Goal: Information Seeking & Learning: Learn about a topic

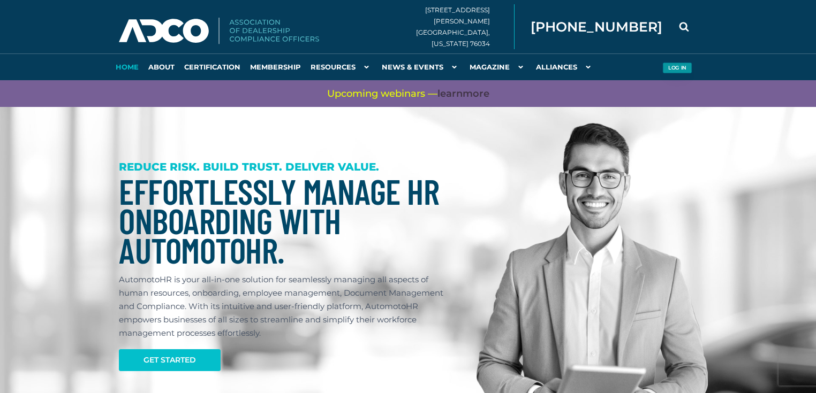
click at [677, 70] on button "Log in" at bounding box center [676, 68] width 29 height 11
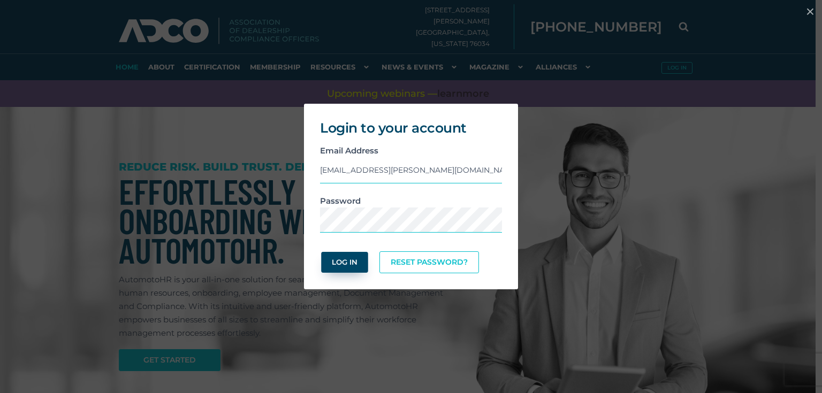
click at [336, 268] on button "Log In" at bounding box center [344, 262] width 47 height 21
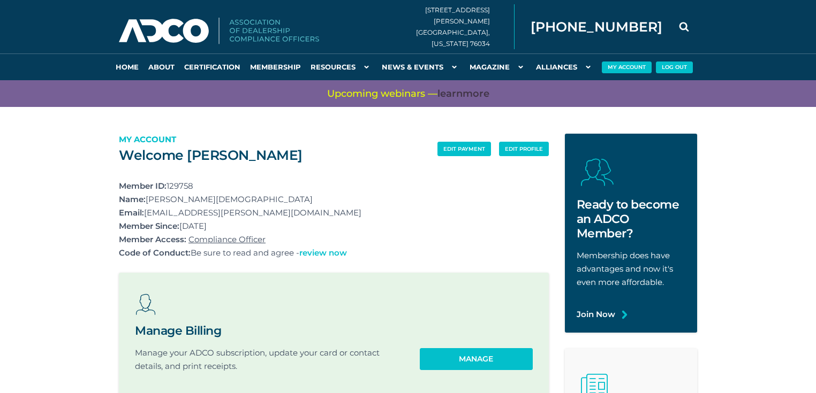
click at [334, 252] on link "review now" at bounding box center [323, 252] width 48 height 13
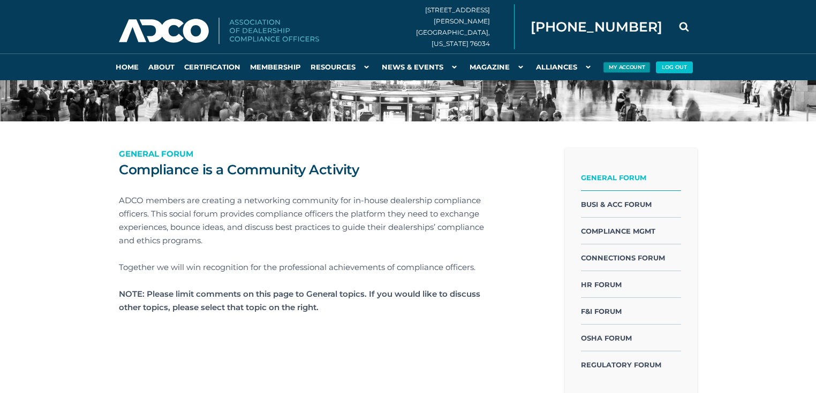
click at [628, 65] on button "My Account" at bounding box center [626, 67] width 47 height 11
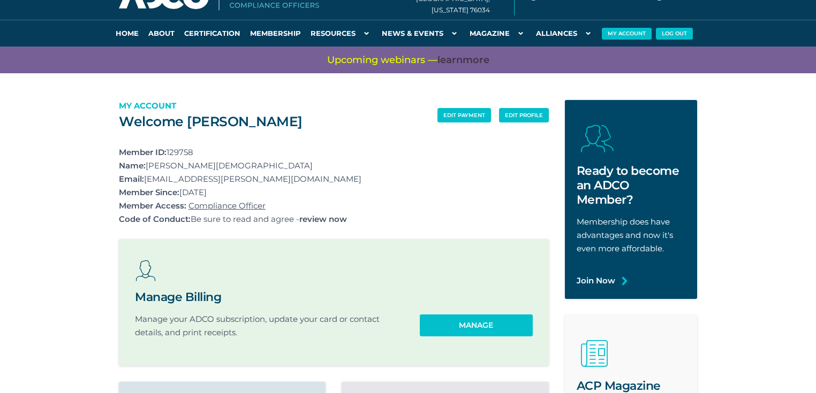
scroll to position [86, 0]
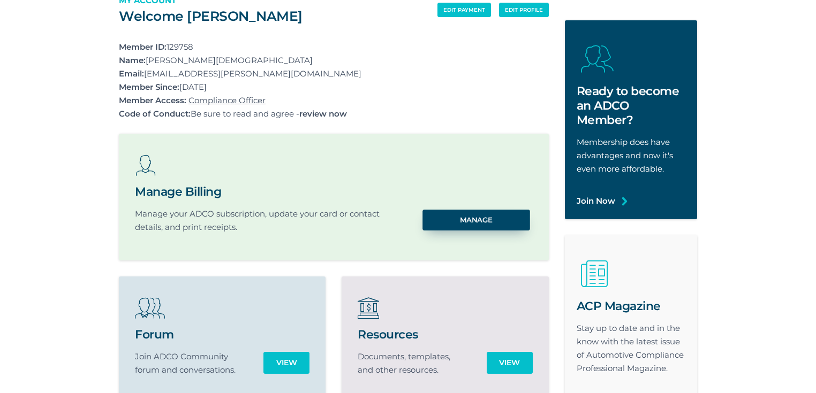
click at [460, 221] on link "Manage" at bounding box center [475, 220] width 107 height 21
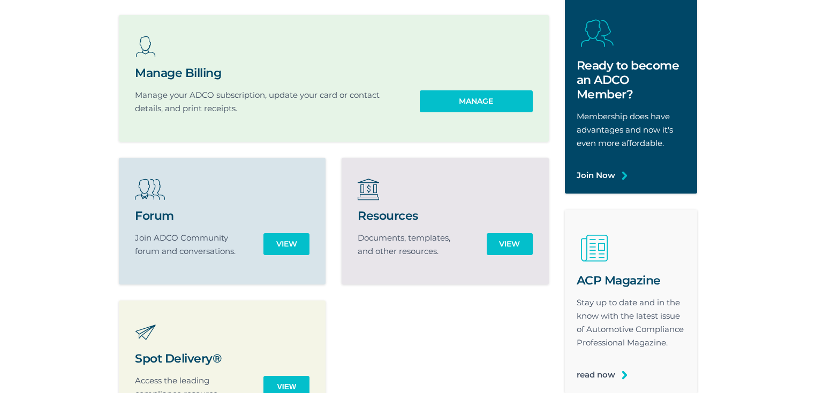
scroll to position [214, 0]
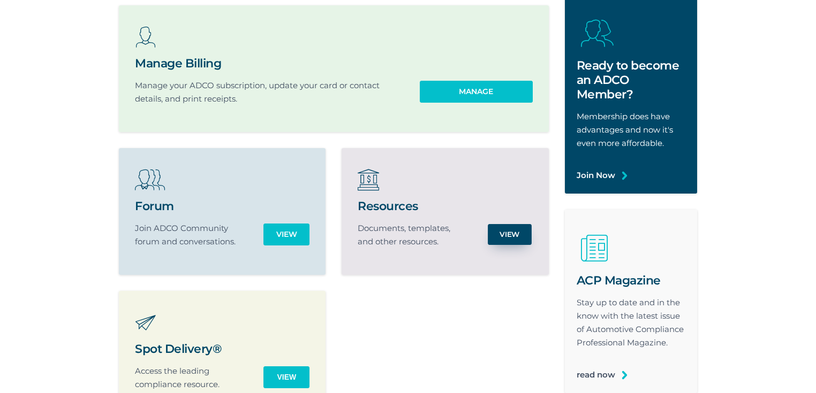
click at [517, 238] on link "View" at bounding box center [510, 234] width 44 height 21
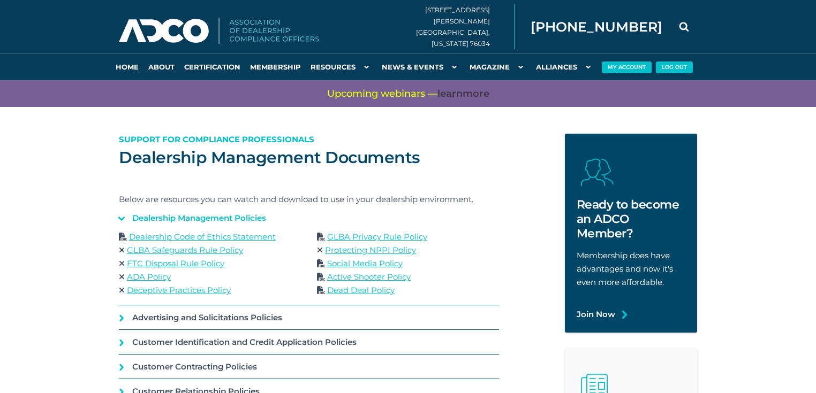
click at [355, 262] on link "Social Media Policy" at bounding box center [364, 264] width 75 height 10
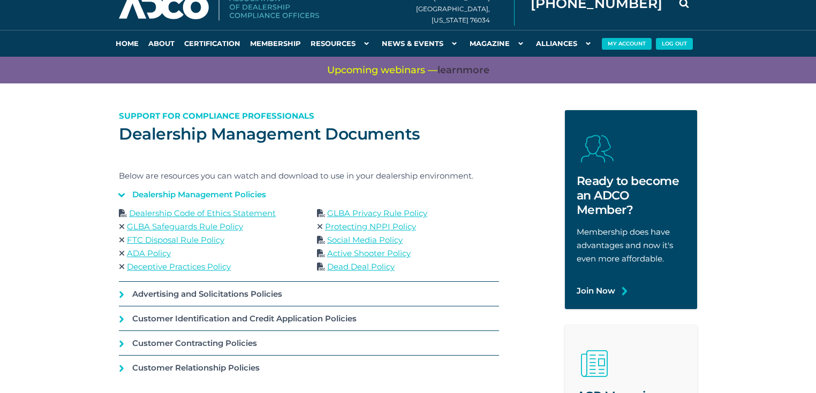
scroll to position [43, 0]
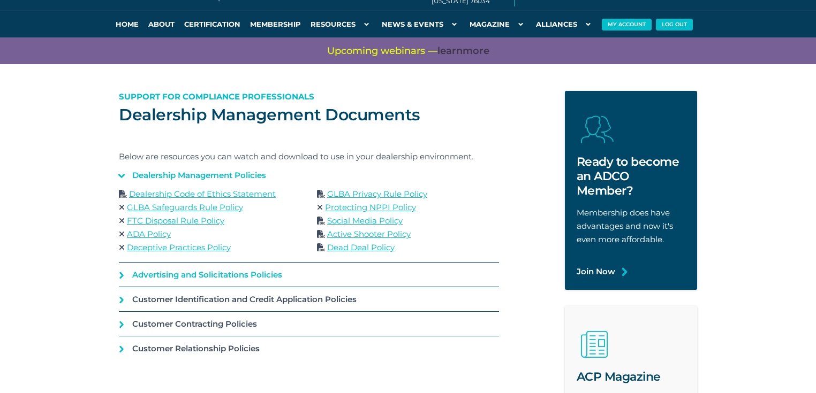
click at [123, 276] on link "Advertising and Solicitations Policies" at bounding box center [309, 275] width 380 height 24
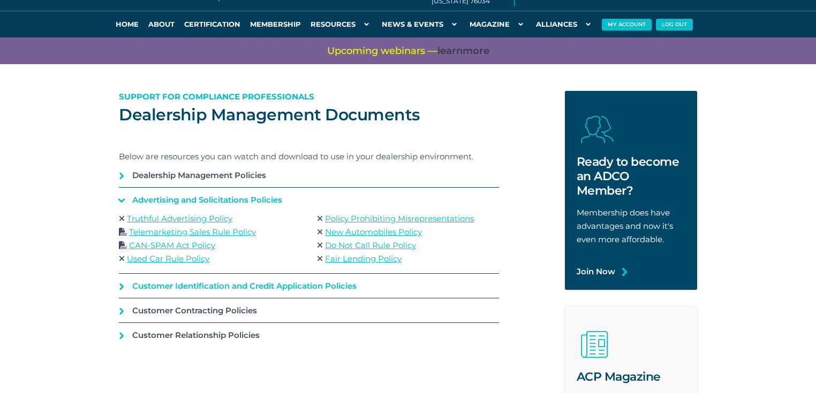
click at [123, 285] on link "Customer Identification and Credit Application Policies" at bounding box center [309, 286] width 380 height 24
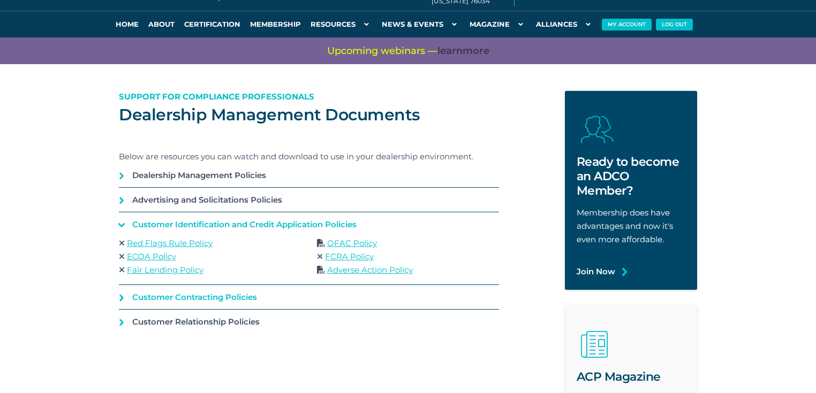
click at [120, 301] on link "Customer Contracting Policies" at bounding box center [309, 297] width 380 height 24
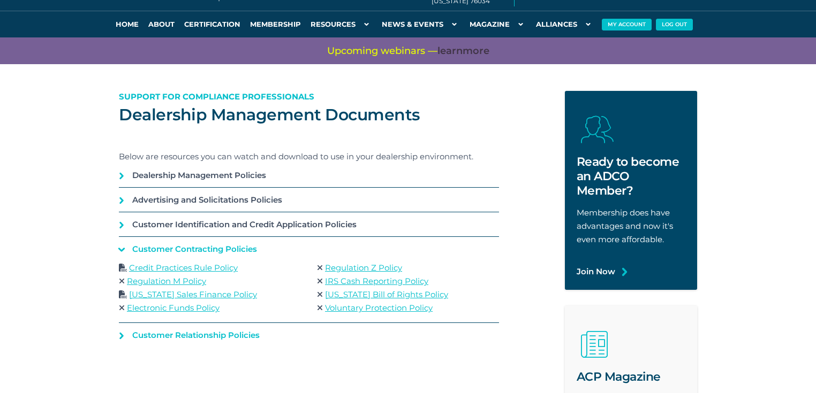
click at [120, 331] on link "Customer Relationship Policies" at bounding box center [309, 335] width 380 height 24
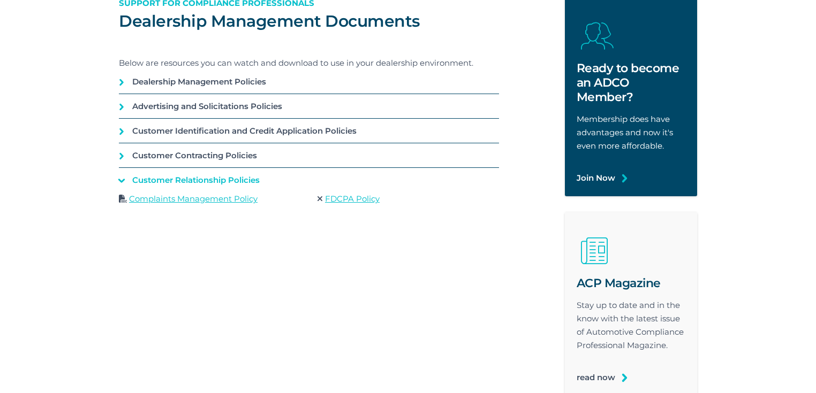
scroll to position [0, 0]
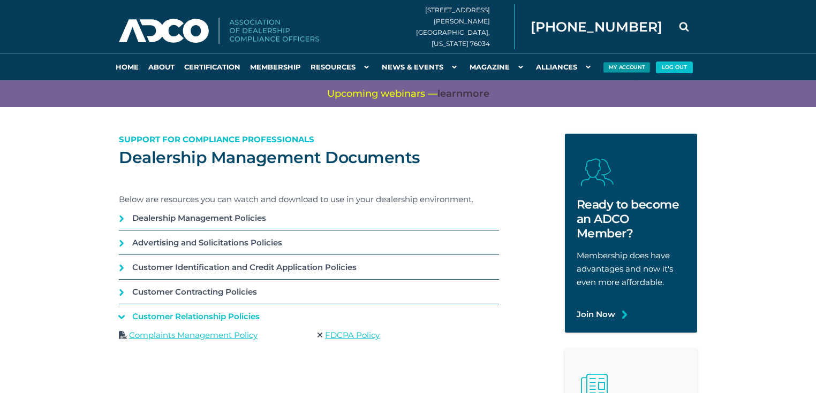
click at [617, 67] on button "My Account" at bounding box center [626, 67] width 47 height 11
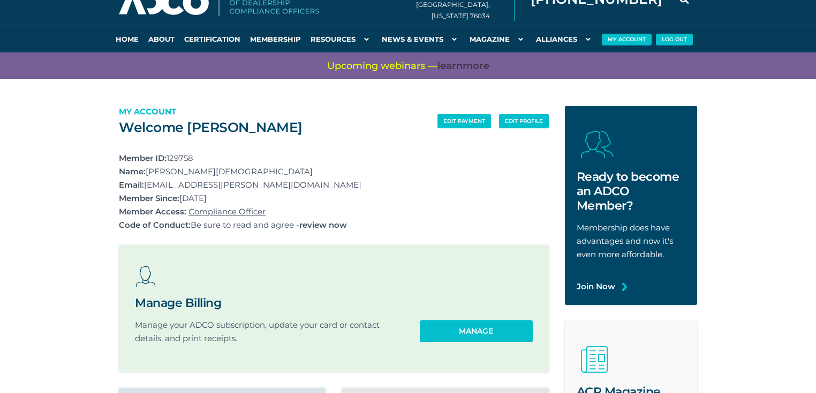
scroll to position [43, 0]
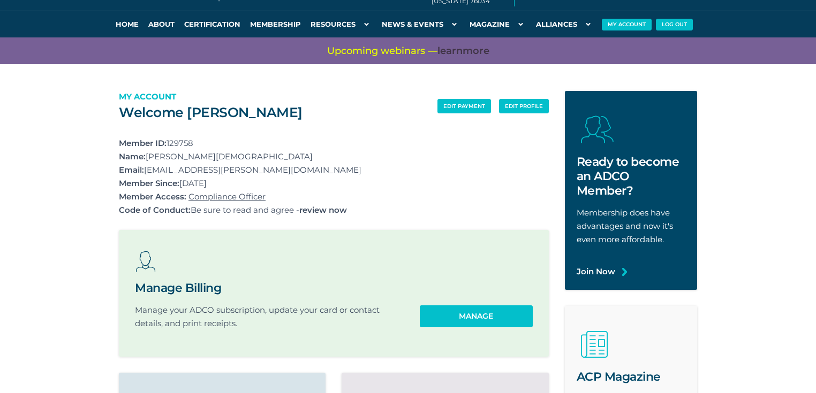
click at [248, 200] on link "Compliance Officer" at bounding box center [226, 197] width 77 height 10
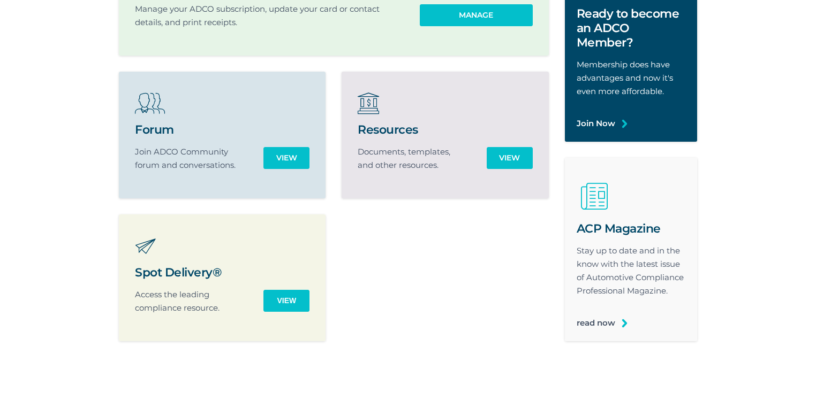
scroll to position [343, 0]
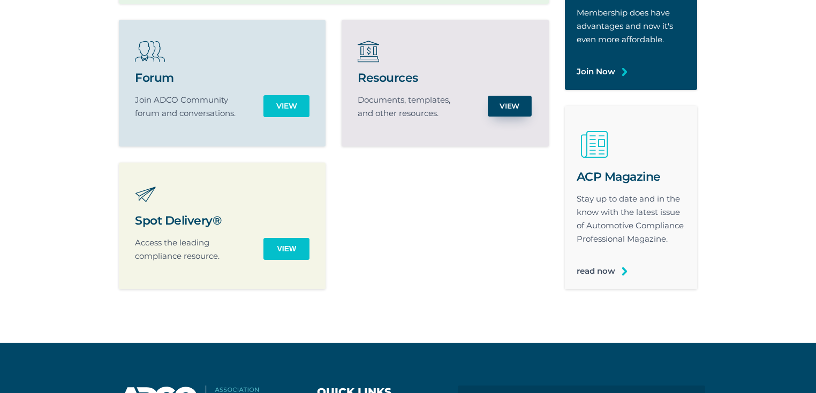
click at [500, 109] on link "View" at bounding box center [510, 106] width 44 height 21
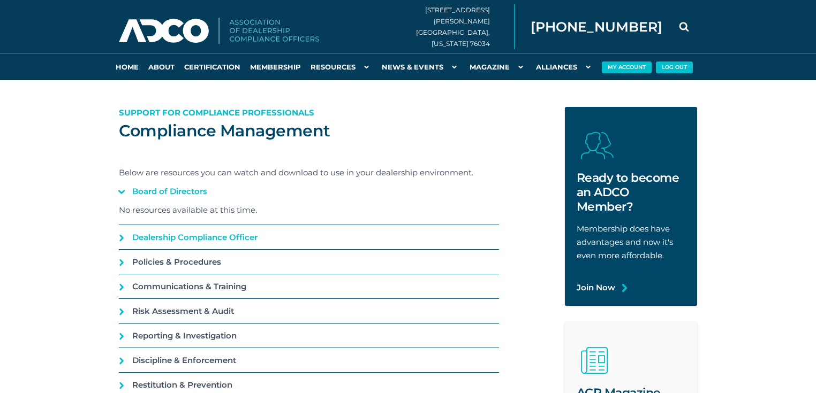
click at [124, 233] on link "Dealership Compliance Officer" at bounding box center [309, 237] width 380 height 24
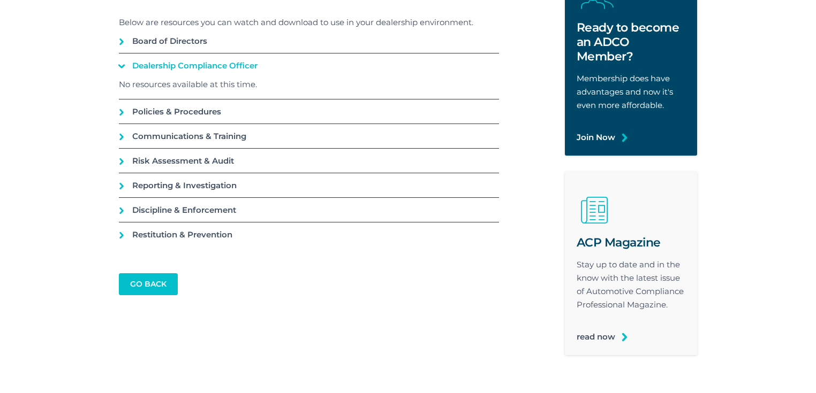
scroll to position [128, 0]
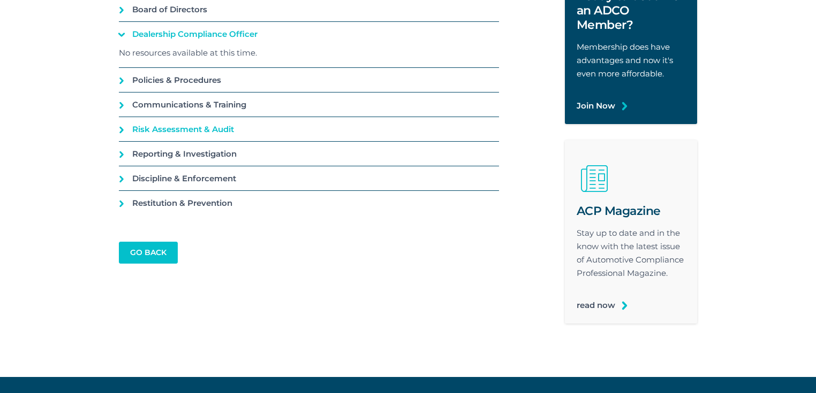
click at [137, 126] on link "Risk Assessment & Audit" at bounding box center [309, 129] width 380 height 24
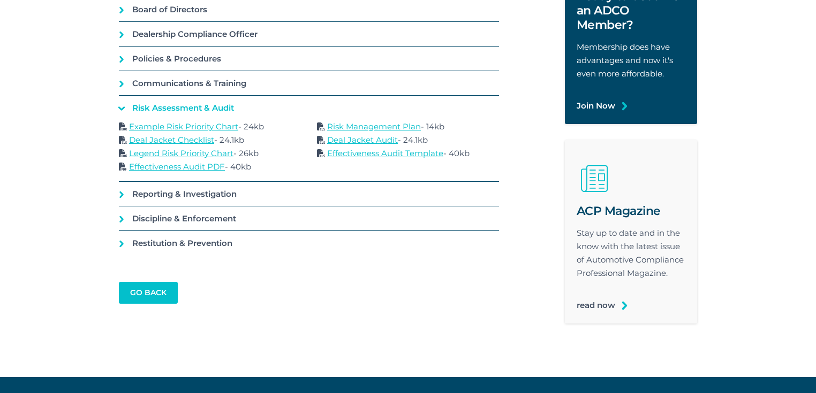
click at [153, 139] on link "Deal Jacket Checklist" at bounding box center [171, 140] width 85 height 10
click at [143, 128] on link "Example Risk Priority Chart" at bounding box center [183, 127] width 109 height 10
click at [345, 140] on link "Deal Jacket Audit" at bounding box center [362, 140] width 71 height 10
click at [210, 168] on link "Effectiveness Audit PDF" at bounding box center [177, 167] width 96 height 10
